Goal: Task Accomplishment & Management: Use online tool/utility

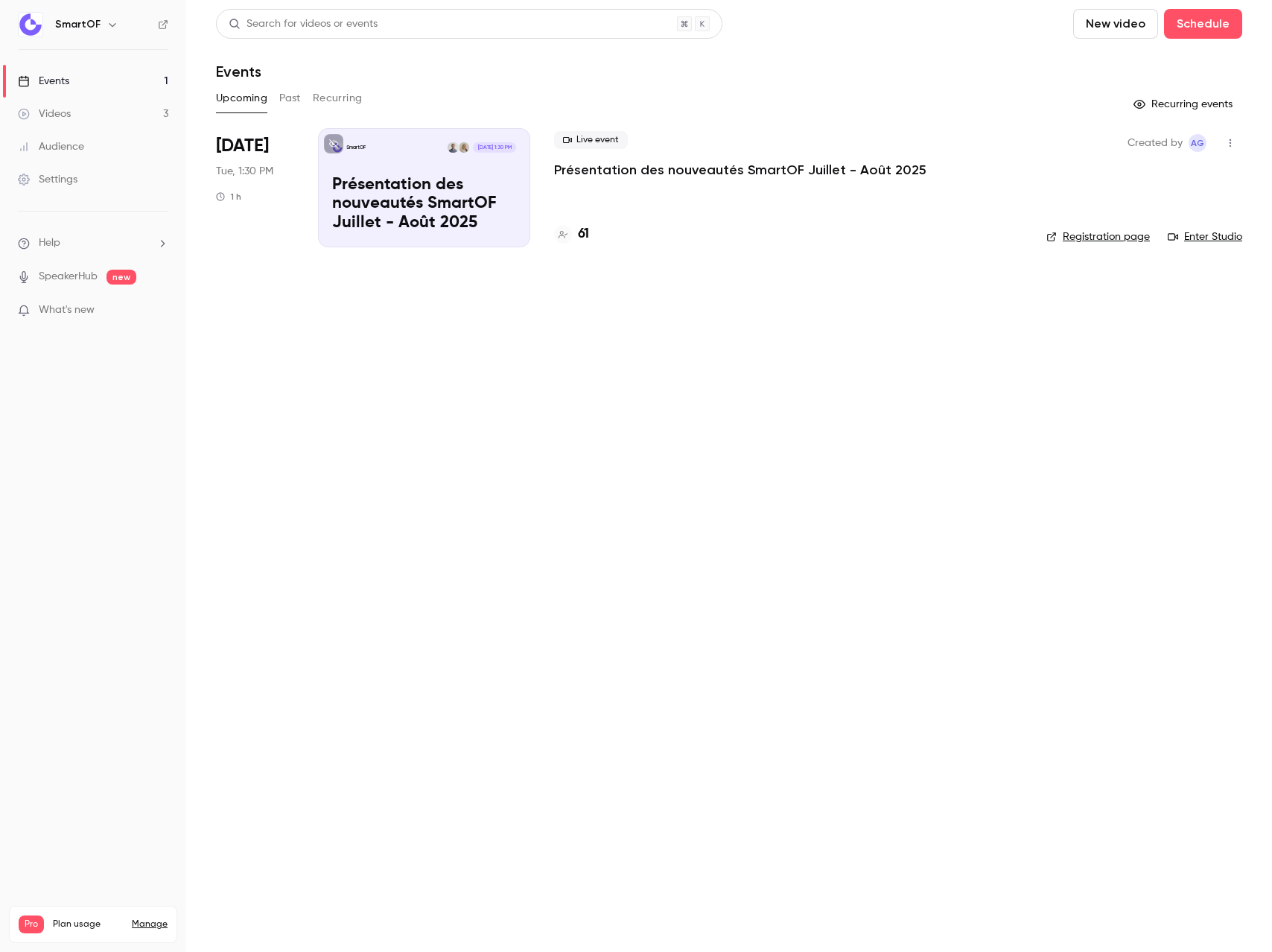
click at [647, 173] on p "Présentation des nouveautés SmartOF Juillet - Août 2025" at bounding box center [740, 169] width 372 height 18
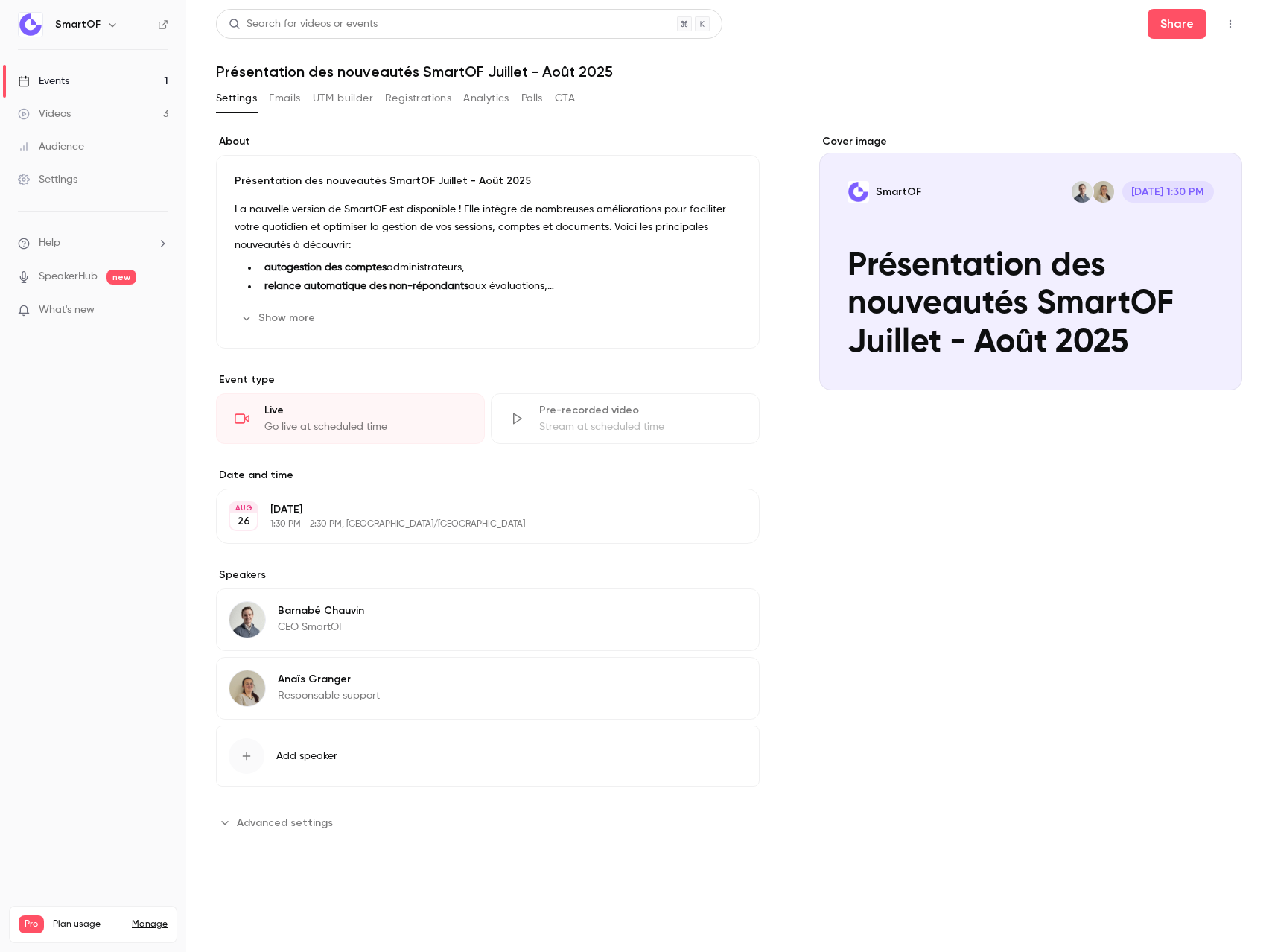
click at [407, 100] on button "Registrations" at bounding box center [417, 98] width 66 height 23
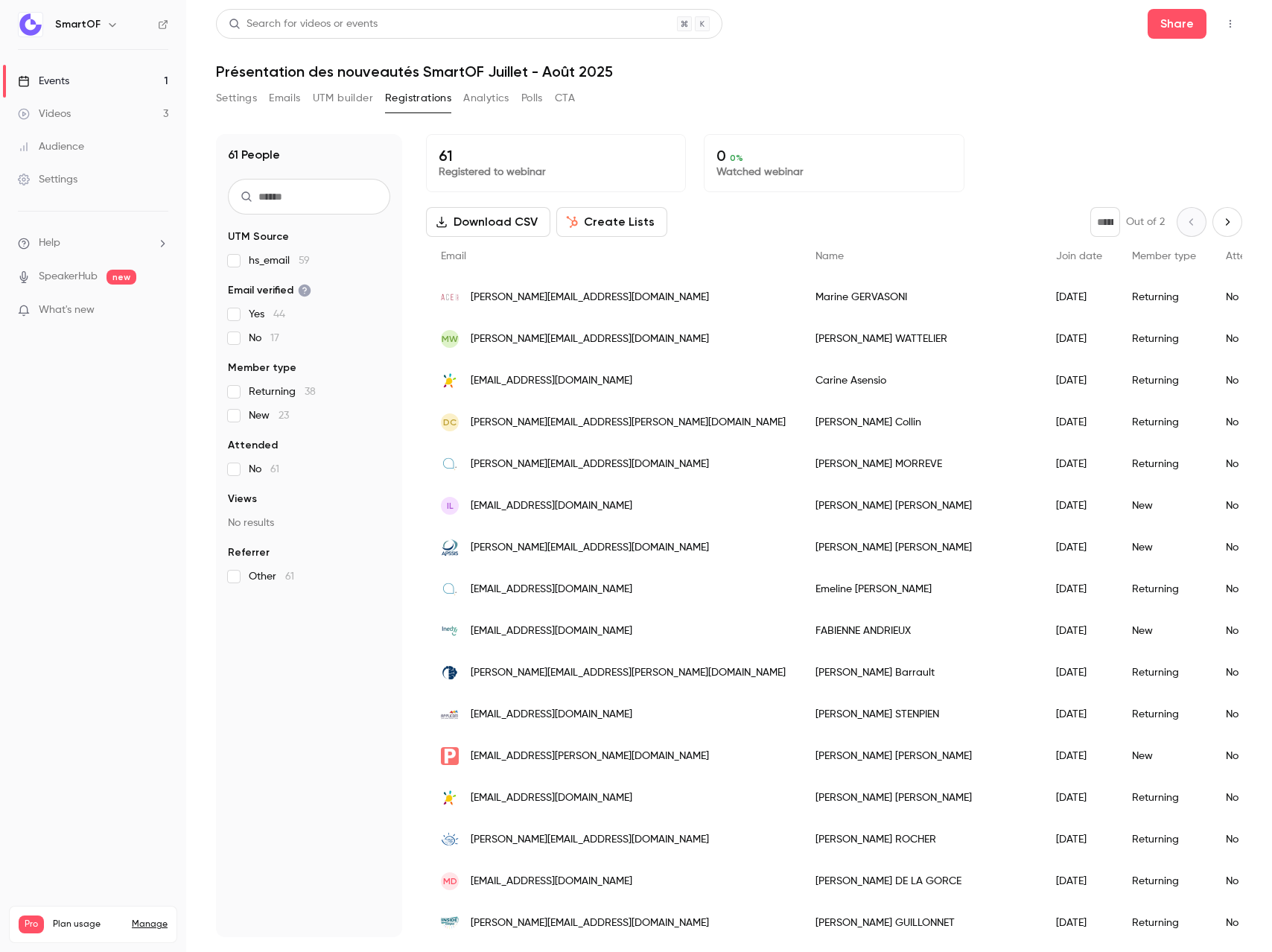
click at [605, 216] on button "Create Lists" at bounding box center [612, 222] width 111 height 30
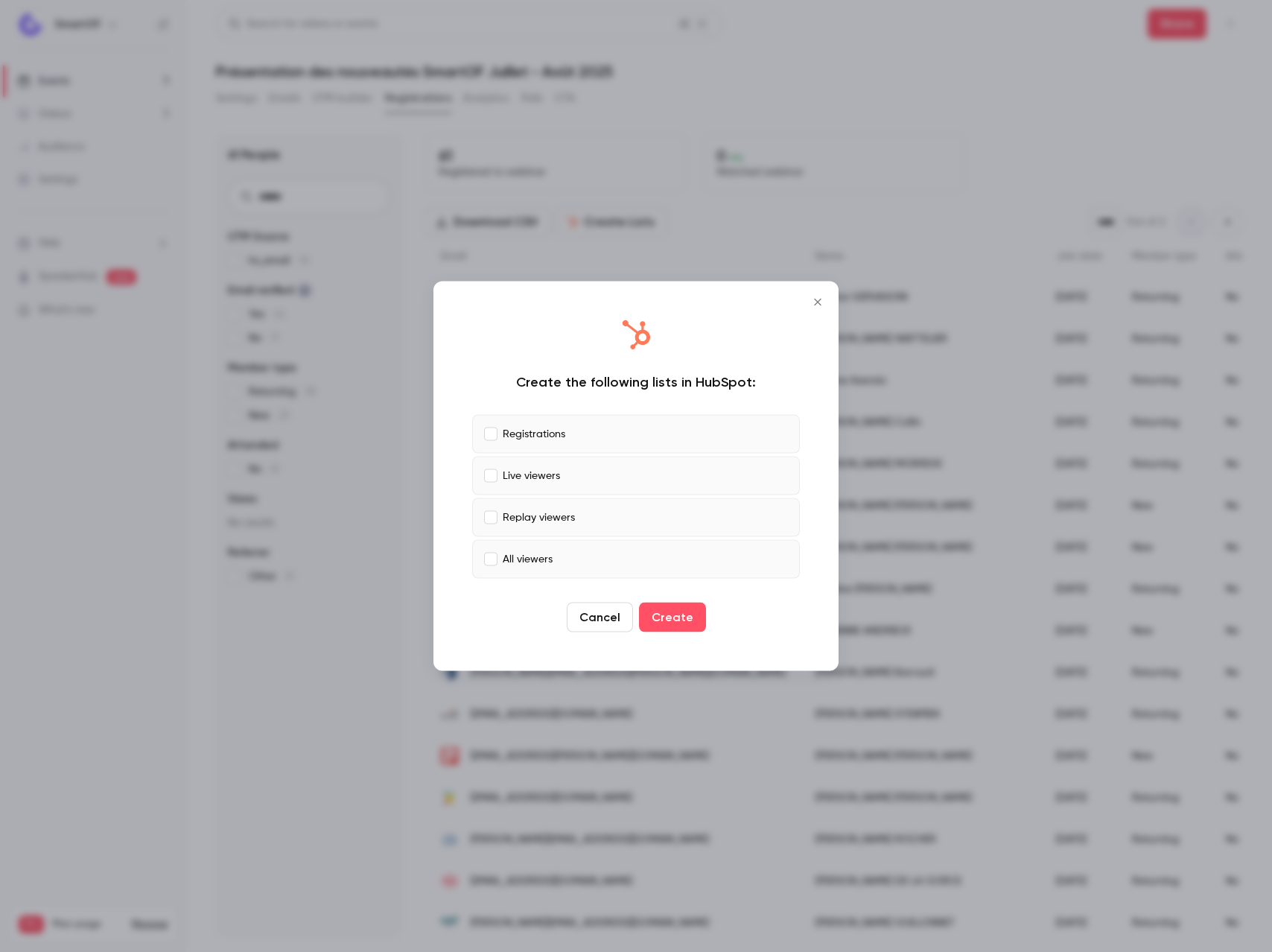
click at [546, 439] on p "Registrations" at bounding box center [534, 433] width 63 height 16
click at [545, 474] on p "Live viewers" at bounding box center [531, 475] width 57 height 16
click at [555, 518] on p "Replay viewers" at bounding box center [539, 517] width 72 height 16
click at [551, 557] on label "All viewers" at bounding box center [635, 559] width 328 height 39
click at [550, 445] on label "Registrations" at bounding box center [635, 434] width 328 height 39
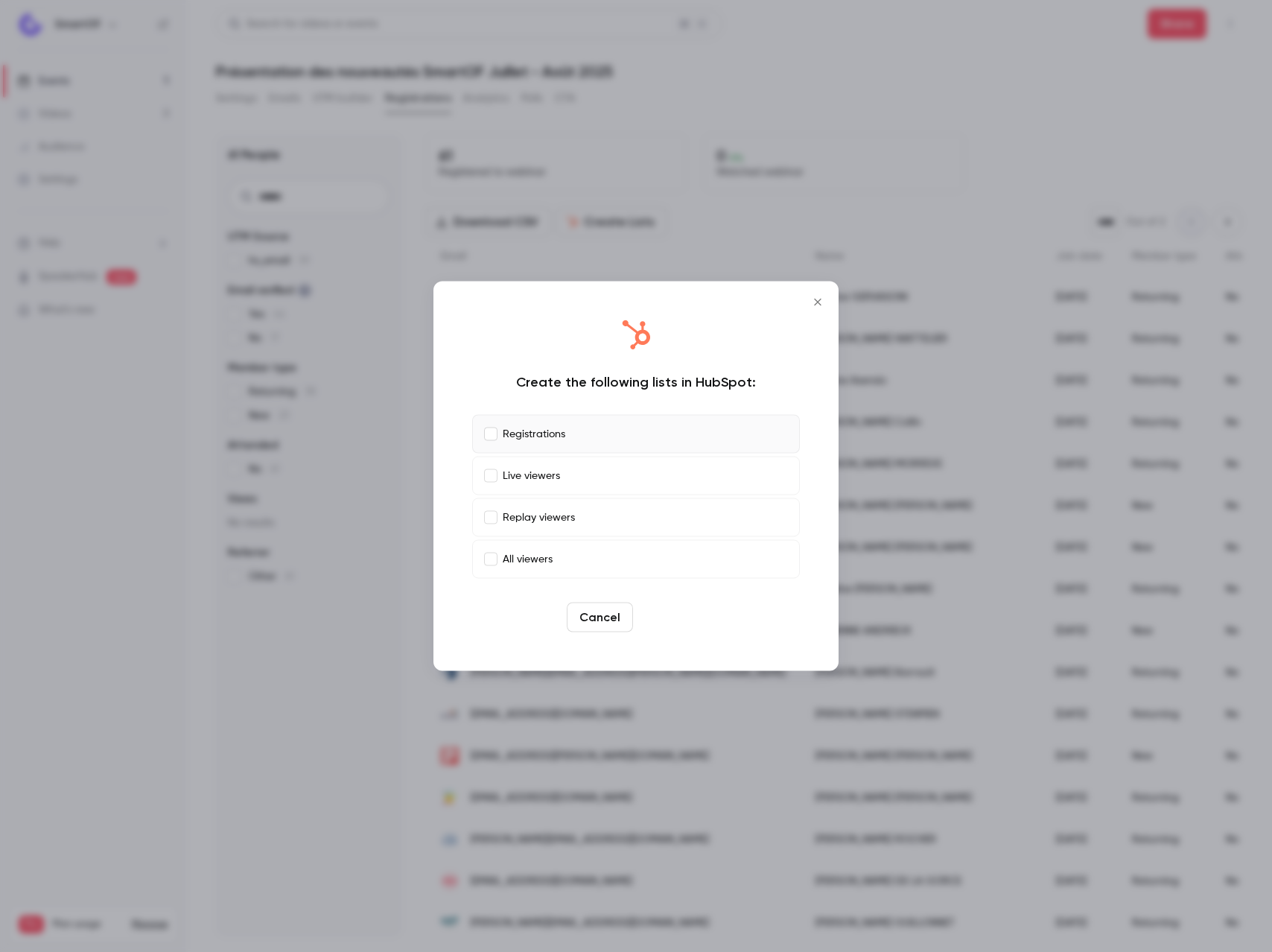
click at [672, 612] on button "Create" at bounding box center [672, 618] width 67 height 30
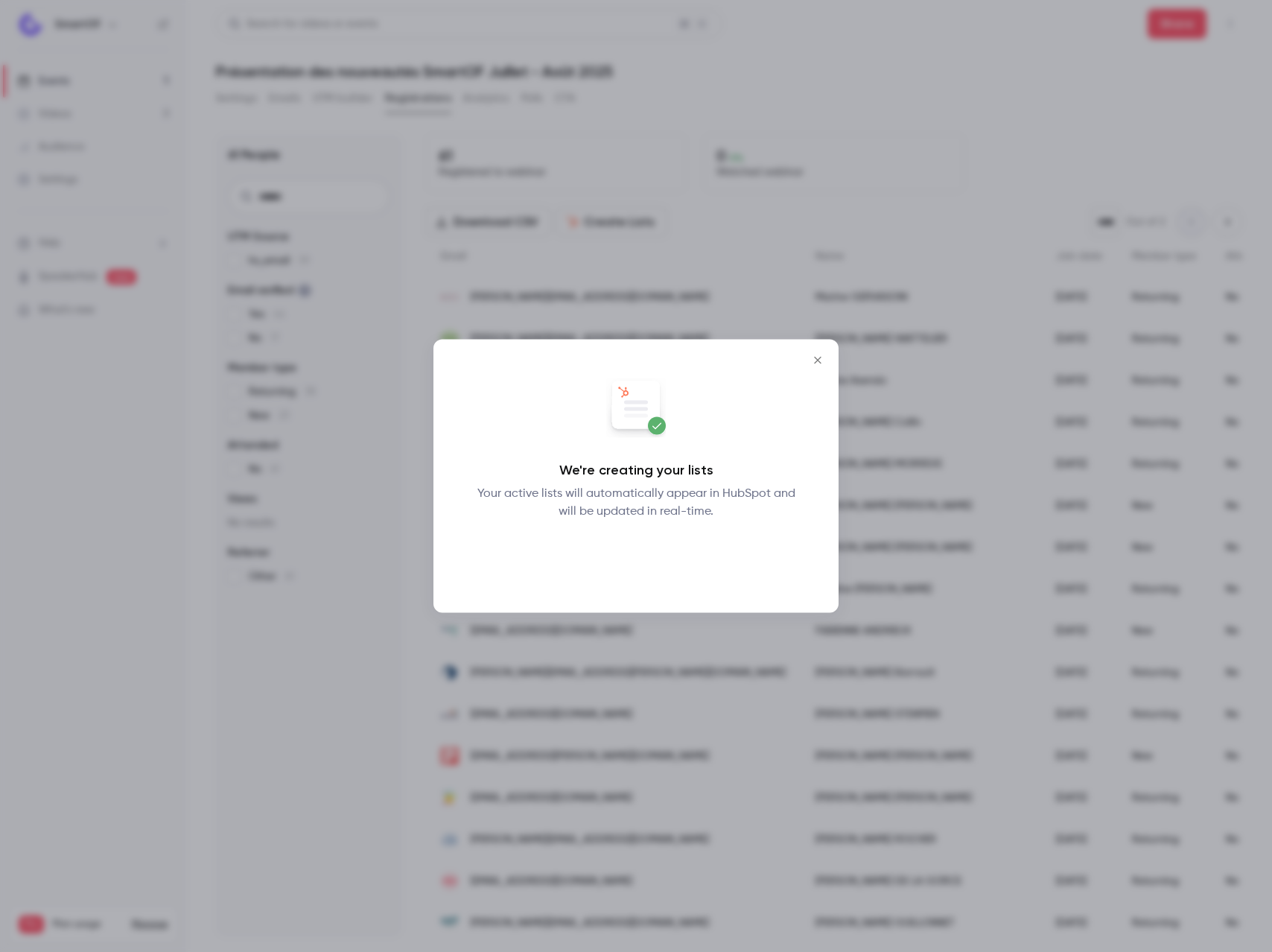
click at [624, 556] on button "Okay" at bounding box center [636, 560] width 54 height 30
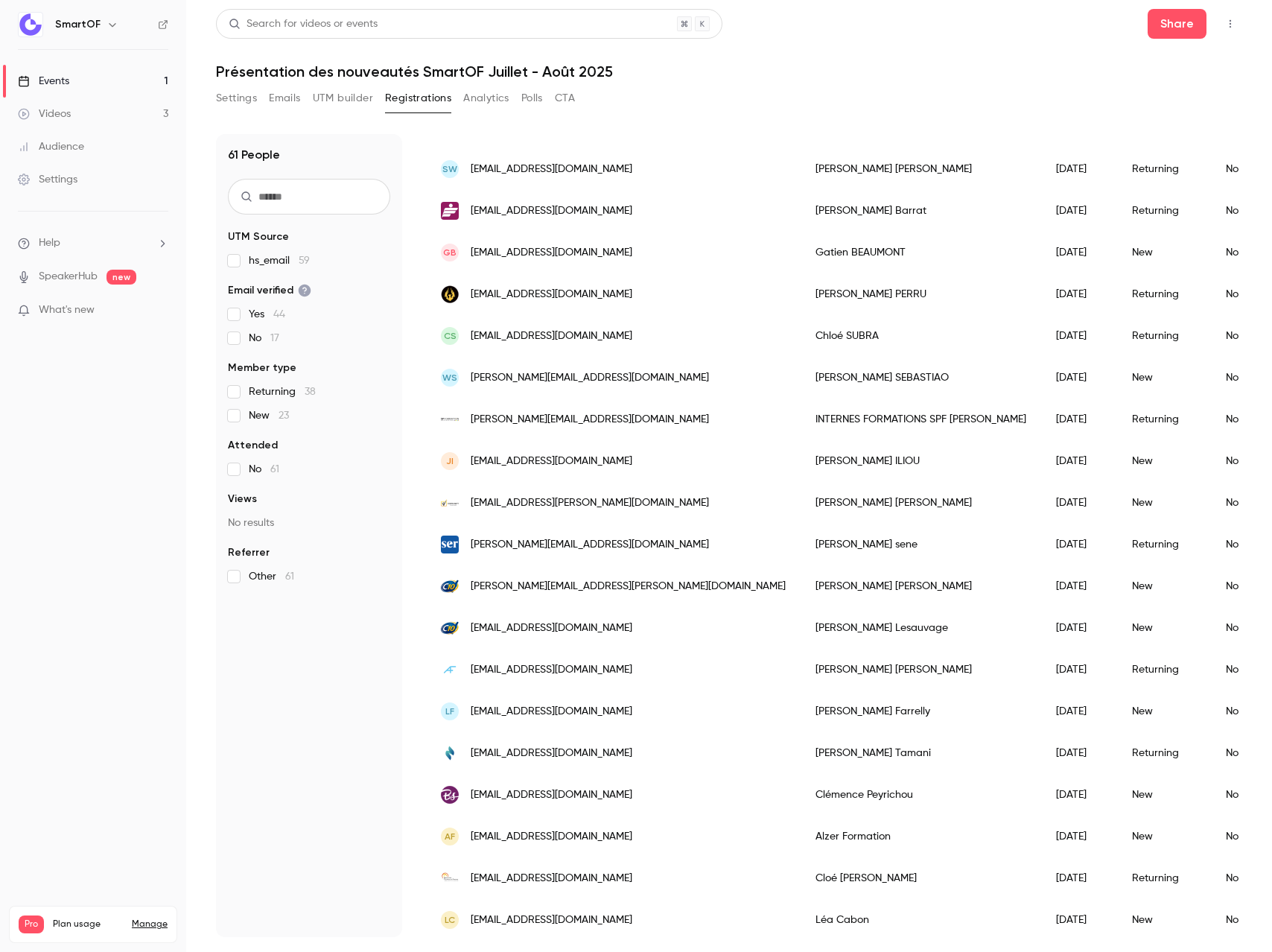
scroll to position [828, 0]
